Goal: Transaction & Acquisition: Purchase product/service

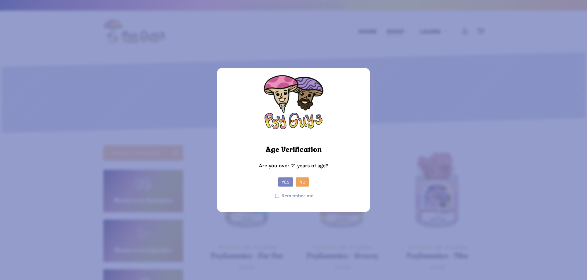
click at [284, 180] on button "Yes" at bounding box center [285, 182] width 15 height 9
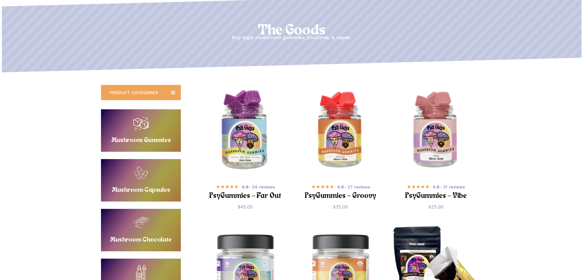
scroll to position [61, 0]
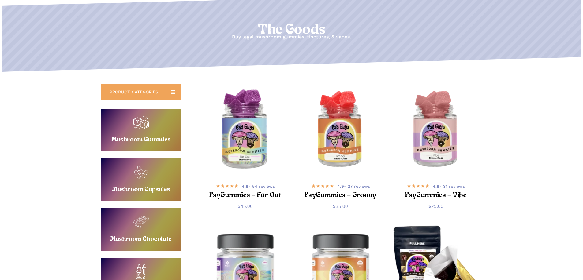
click at [235, 131] on img "PsyGummies - Far Out" at bounding box center [245, 130] width 93 height 93
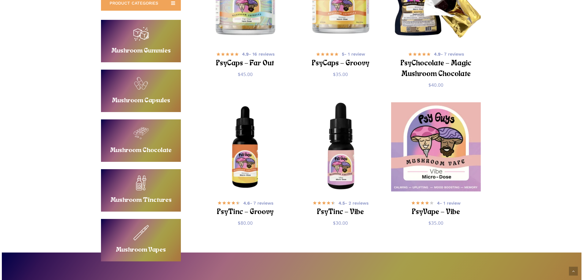
scroll to position [336, 0]
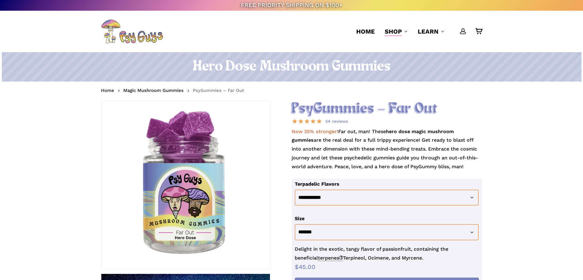
drag, startPoint x: 58, startPoint y: 150, endPoint x: 60, endPoint y: 272, distance: 121.8
click at [257, 61] on h1 "Hero Dose Mushroom Gummies" at bounding box center [291, 66] width 381 height 17
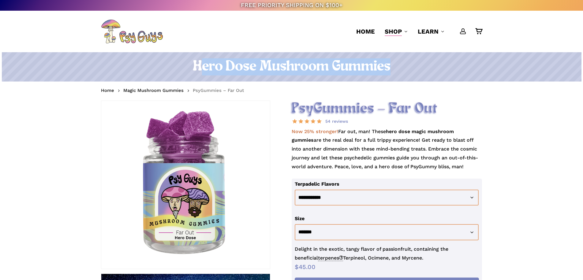
click at [257, 61] on h1 "Hero Dose Mushroom Gummies" at bounding box center [291, 66] width 381 height 17
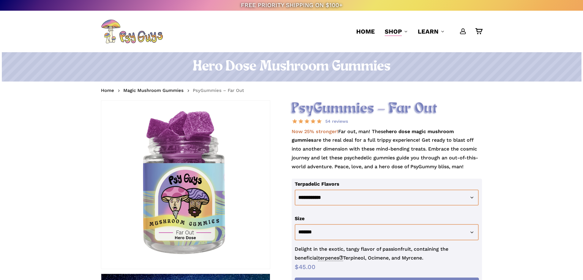
click at [259, 51] on div "account 0 Menu Home Shop Gummies Capsules Chocolate Tinctures Vapes View All Le…" at bounding box center [291, 32] width 381 height 42
click at [236, 66] on h1 "Hero Dose Mushroom Gummies" at bounding box center [291, 66] width 381 height 17
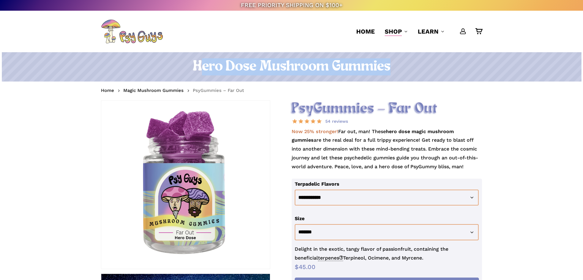
click at [236, 66] on h1 "Hero Dose Mushroom Gummies" at bounding box center [291, 66] width 381 height 17
click at [320, 69] on h1 "Hero Dose Mushroom Gummies" at bounding box center [291, 66] width 381 height 17
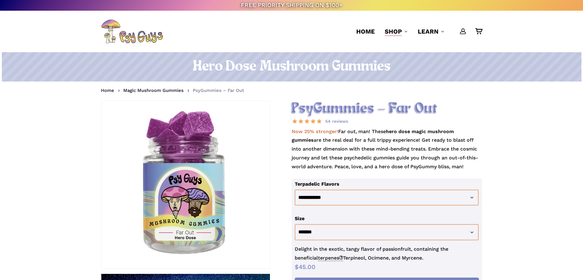
click at [320, 69] on h1 "Hero Dose Mushroom Gummies" at bounding box center [291, 66] width 381 height 17
drag, startPoint x: 331, startPoint y: 102, endPoint x: 333, endPoint y: 106, distance: 4.4
click at [332, 104] on h2 "PsyGummies – Far Out" at bounding box center [386, 109] width 191 height 17
click at [333, 106] on h2 "PsyGummies – Far Out" at bounding box center [386, 109] width 191 height 17
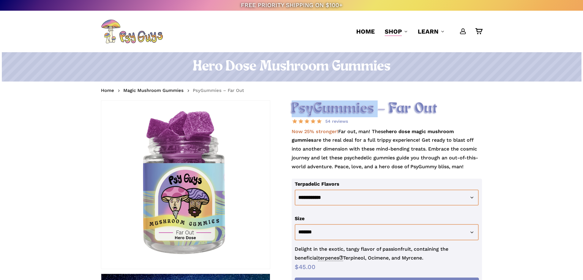
click at [332, 106] on h2 "PsyGummies – Far Out" at bounding box center [386, 109] width 191 height 17
click at [309, 63] on h1 "Hero Dose Mushroom Gummies" at bounding box center [291, 66] width 381 height 17
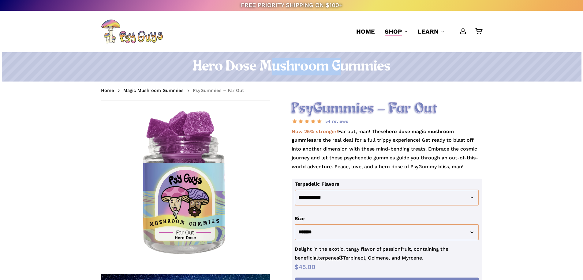
click at [309, 63] on h1 "Hero Dose Mushroom Gummies" at bounding box center [291, 66] width 381 height 17
click at [403, 65] on h1 "Hero Dose Mushroom Gummies" at bounding box center [291, 66] width 381 height 17
click at [371, 110] on h2 "PsyGummies – Far Out" at bounding box center [386, 109] width 191 height 17
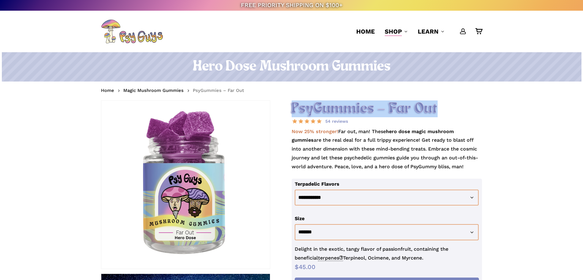
click at [371, 110] on h2 "PsyGummies – Far Out" at bounding box center [386, 109] width 191 height 17
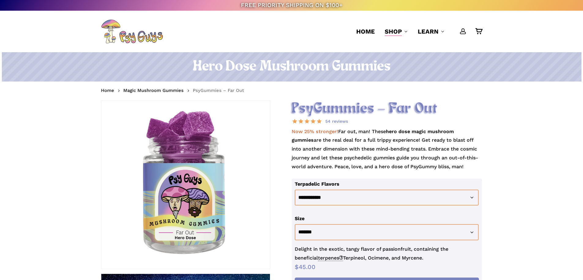
click at [348, 65] on h1 "Hero Dose Mushroom Gummies" at bounding box center [291, 66] width 381 height 17
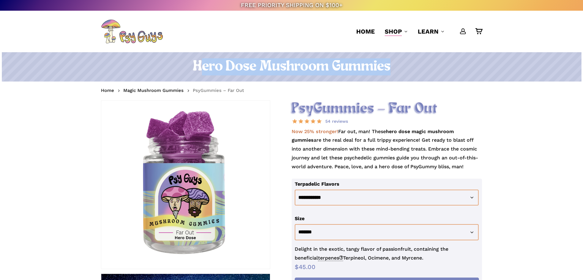
click at [348, 65] on h1 "Hero Dose Mushroom Gummies" at bounding box center [291, 66] width 381 height 17
click at [404, 71] on h1 "Hero Dose Mushroom Gummies" at bounding box center [291, 66] width 381 height 17
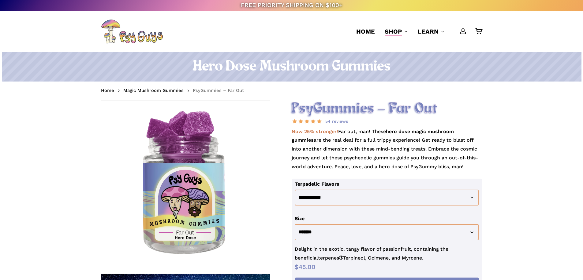
click at [406, 63] on h1 "Hero Dose Mushroom Gummies" at bounding box center [291, 66] width 381 height 17
click at [330, 63] on h1 "Hero Dose Mushroom Gummies" at bounding box center [291, 66] width 381 height 17
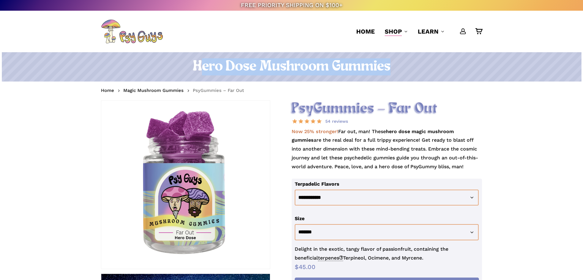
click at [330, 63] on h1 "Hero Dose Mushroom Gummies" at bounding box center [291, 66] width 381 height 17
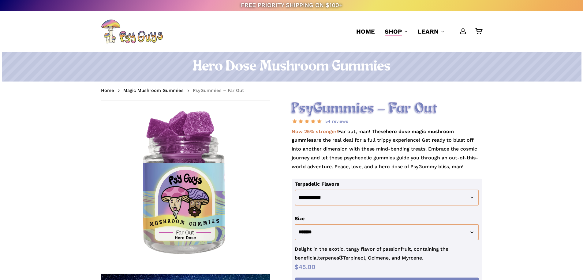
click at [348, 110] on h2 "PsyGummies – Far Out" at bounding box center [386, 109] width 191 height 17
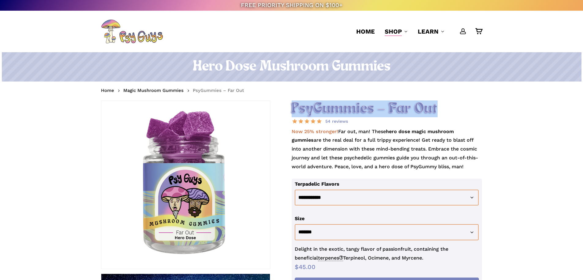
click at [348, 110] on h2 "PsyGummies – Far Out" at bounding box center [386, 109] width 191 height 17
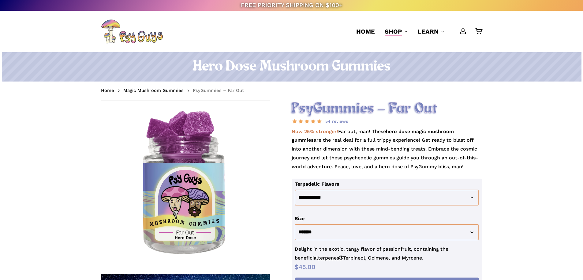
click at [337, 66] on h1 "Hero Dose Mushroom Gummies" at bounding box center [291, 66] width 381 height 17
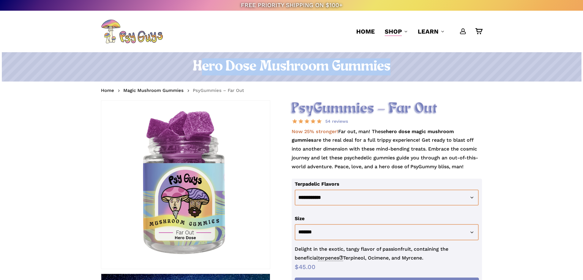
click at [337, 66] on h1 "Hero Dose Mushroom Gummies" at bounding box center [291, 66] width 381 height 17
click at [337, 86] on div "Hero Dose Mushroom Gummies" at bounding box center [291, 69] width 436 height 34
